Goal: Navigation & Orientation: Find specific page/section

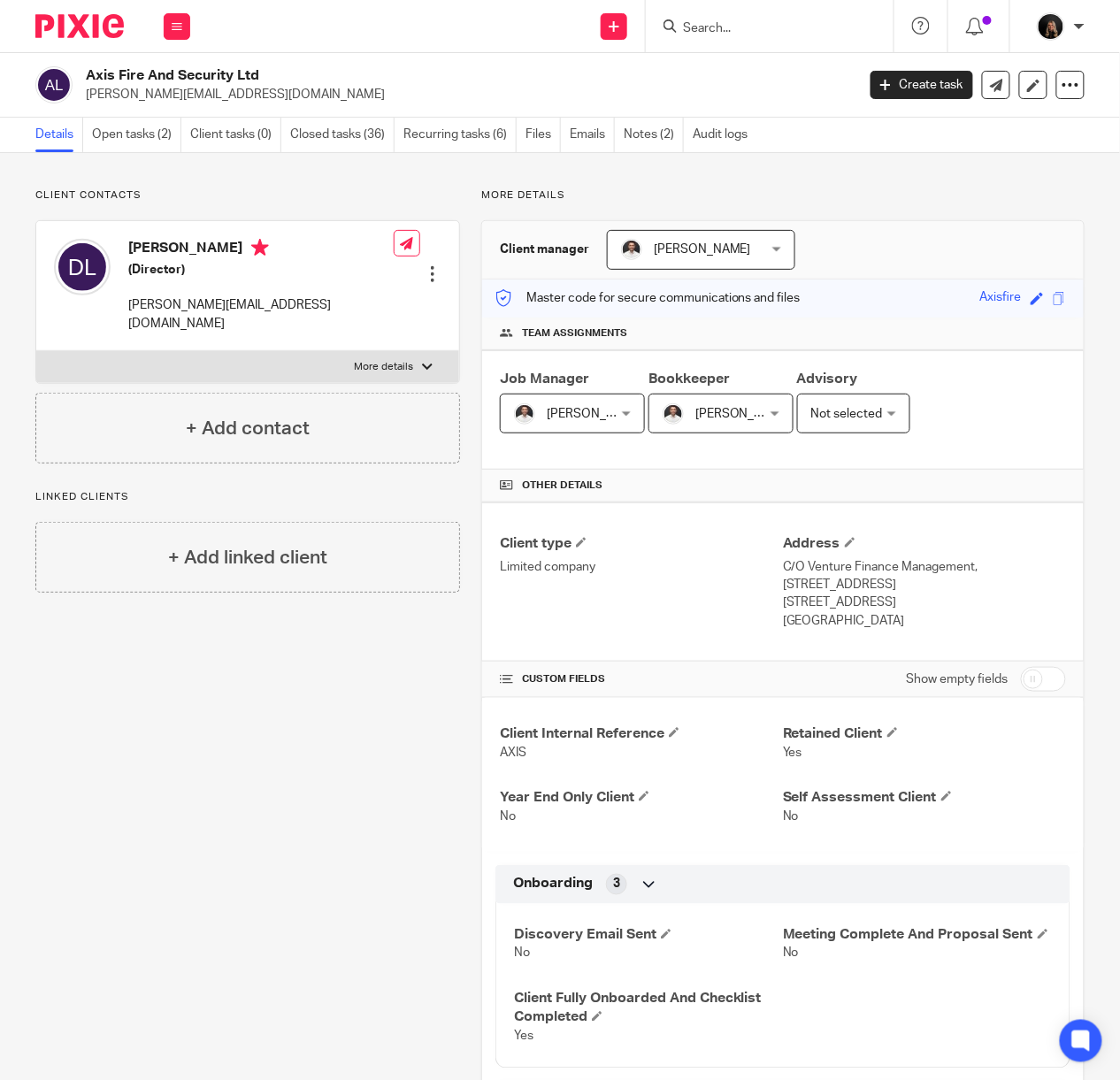
scroll to position [627, 0]
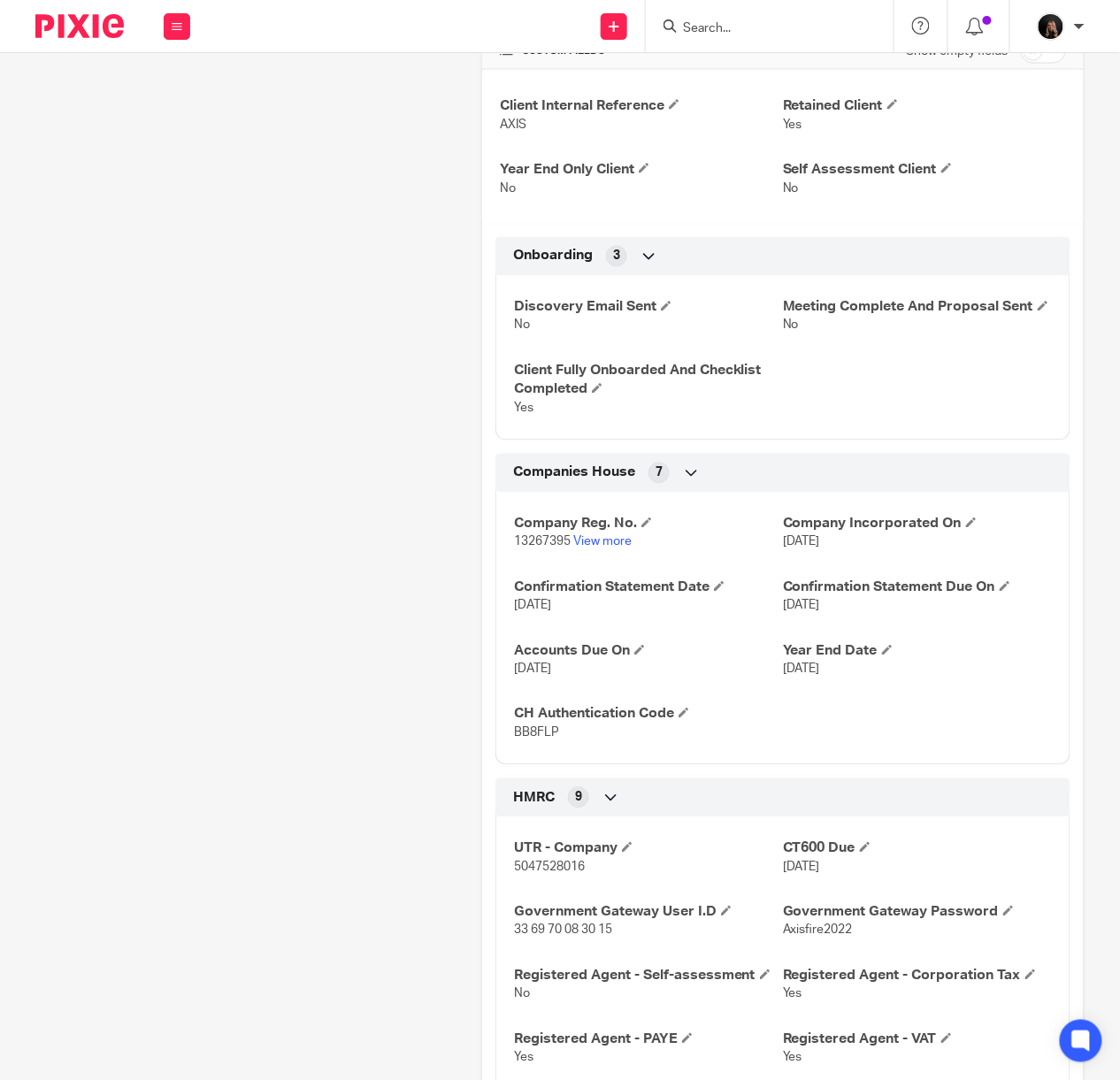
click at [103, 29] on img at bounding box center [80, 26] width 89 height 24
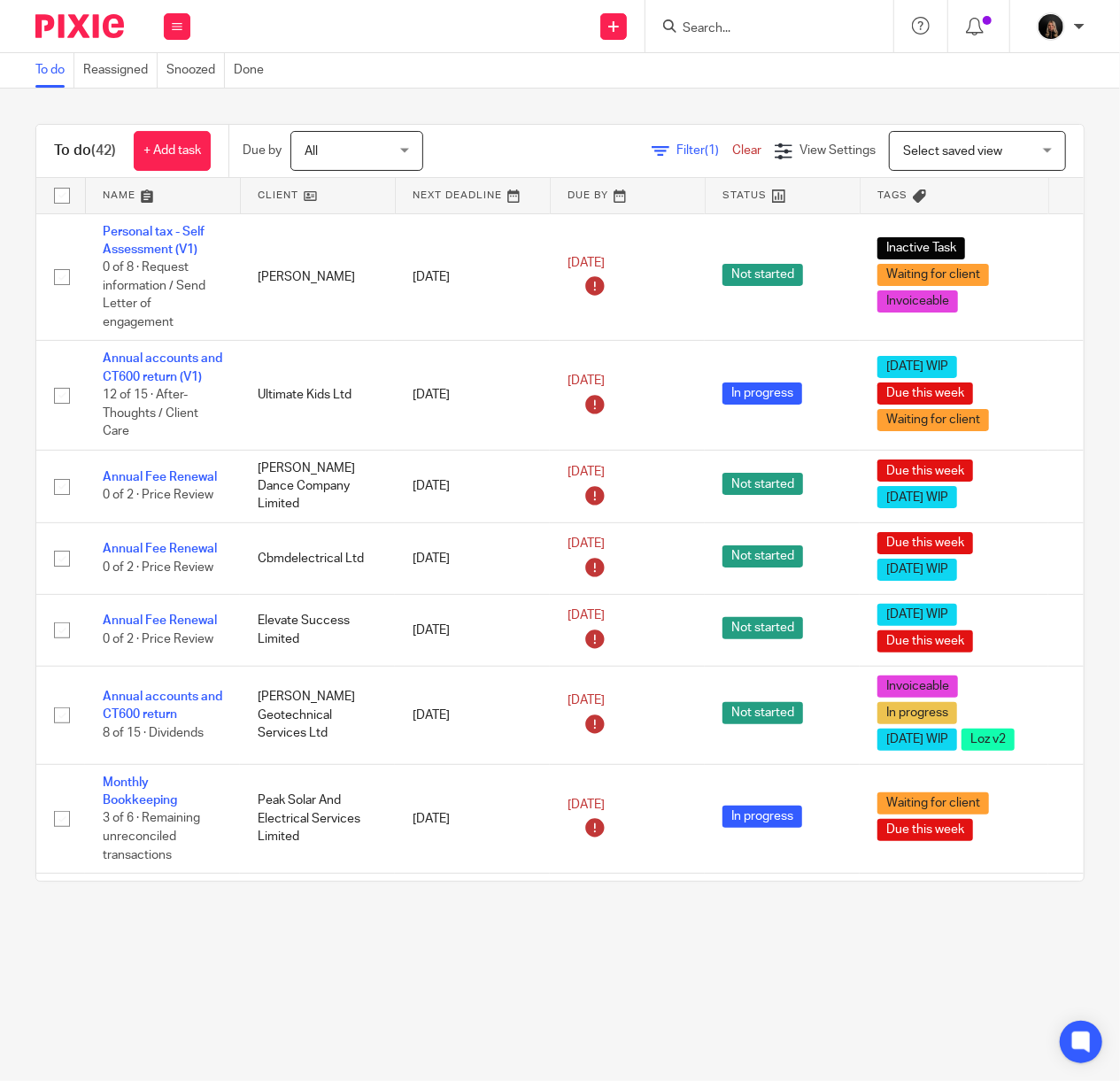
click at [117, 33] on img at bounding box center [80, 26] width 89 height 24
